Goal: Find contact information: Find contact information

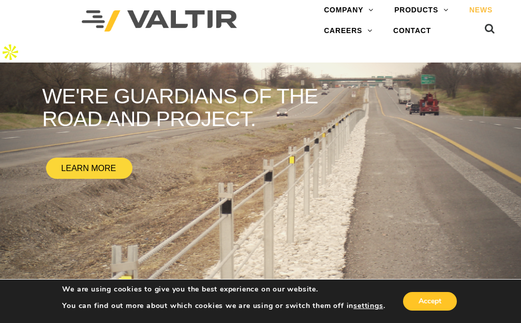
click at [479, 9] on link "NEWS" at bounding box center [481, 10] width 44 height 21
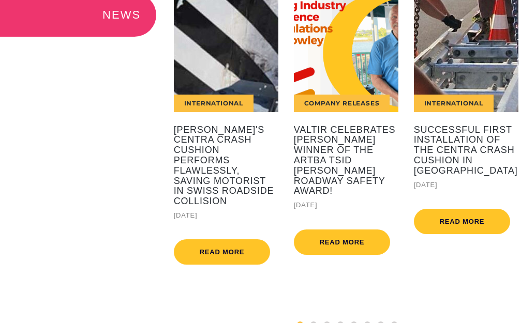
scroll to position [155, 0]
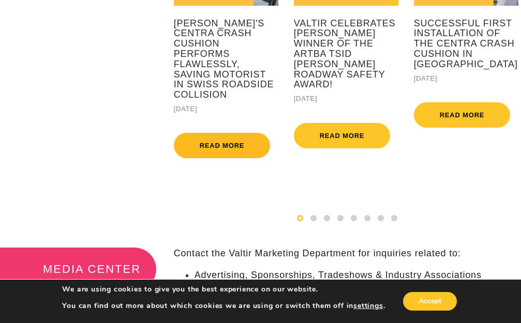
drag, startPoint x: 205, startPoint y: 131, endPoint x: 210, endPoint y: 133, distance: 6.1
click at [205, 133] on link "Read more" at bounding box center [222, 145] width 97 height 25
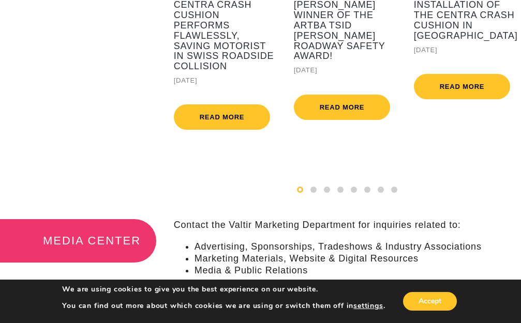
scroll to position [310, 0]
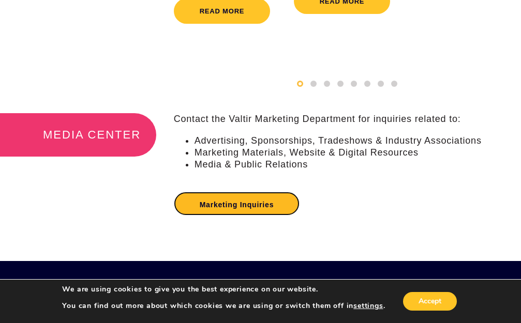
click at [235, 203] on link "Marketing Inquiries" at bounding box center [237, 204] width 126 height 24
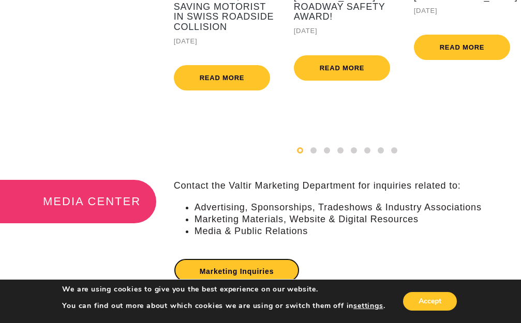
scroll to position [103, 0]
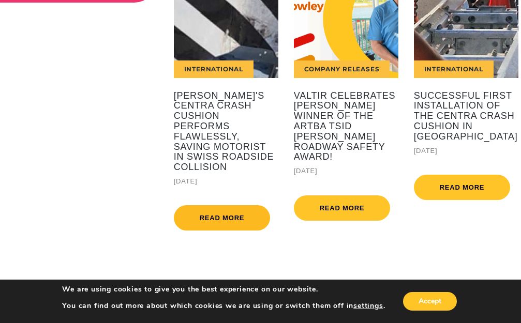
click at [224, 205] on link "Read more" at bounding box center [222, 217] width 97 height 25
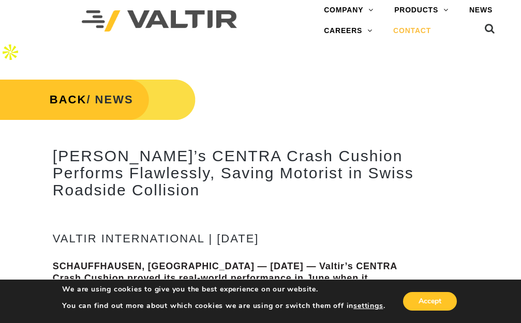
click at [408, 33] on link "CONTACT" at bounding box center [412, 31] width 58 height 21
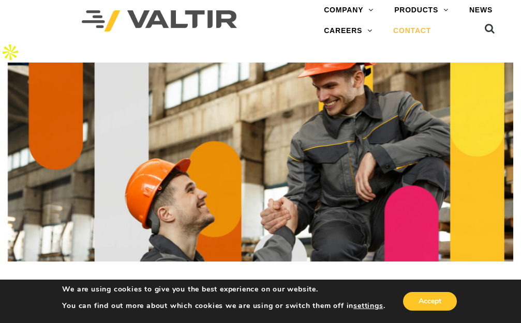
click at [56, 19] on div at bounding box center [159, 20] width 303 height 21
